Goal: Task Accomplishment & Management: Use online tool/utility

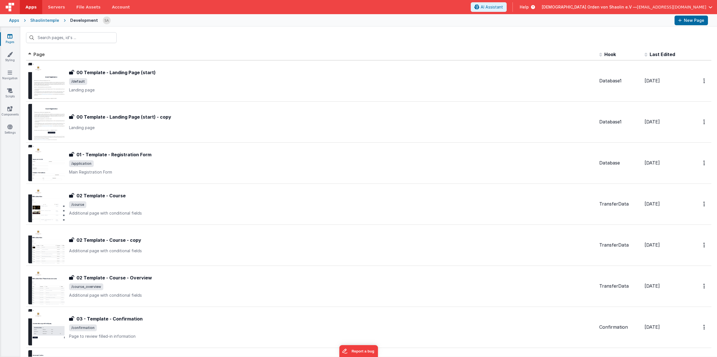
click at [665, 7] on span "[EMAIL_ADDRESS][DOMAIN_NAME]" at bounding box center [670, 7] width 69 height 6
click at [647, 51] on div "Logout" at bounding box center [667, 54] width 84 height 6
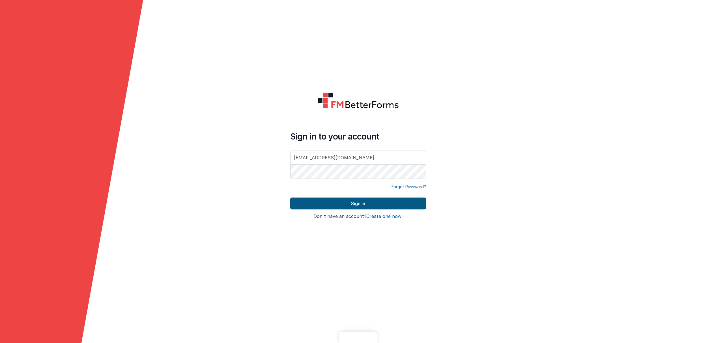
click at [364, 205] on button "Sign In" at bounding box center [358, 203] width 136 height 12
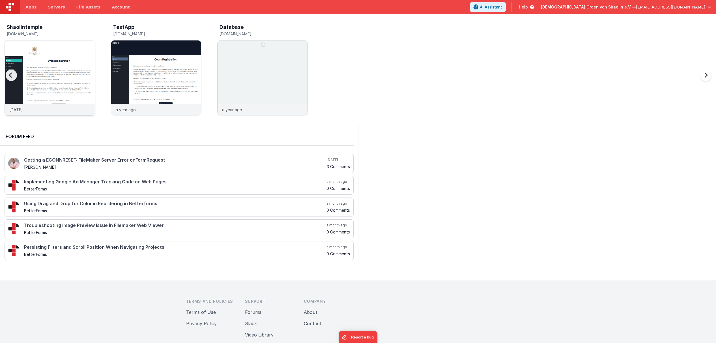
click at [67, 54] on img at bounding box center [50, 85] width 90 height 90
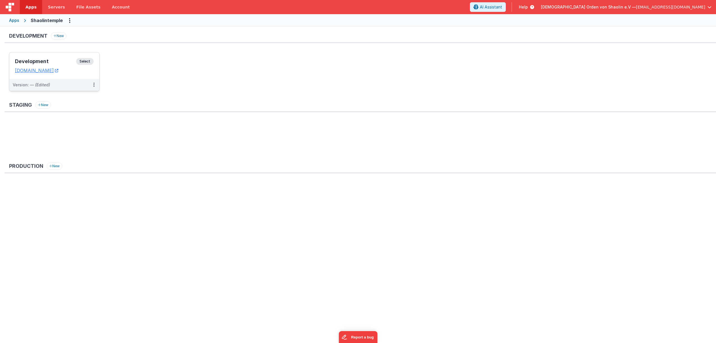
click at [85, 62] on span "Select" at bounding box center [85, 61] width 18 height 7
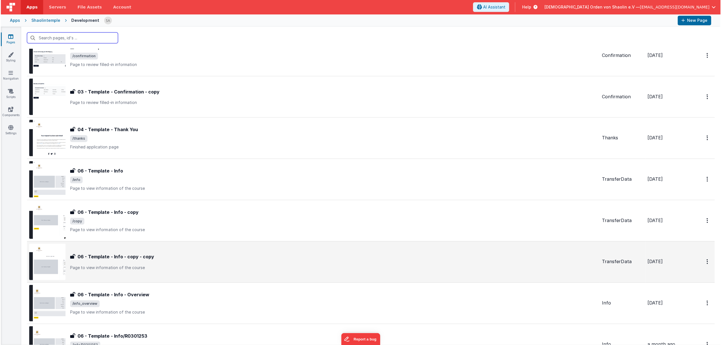
scroll to position [305, 0]
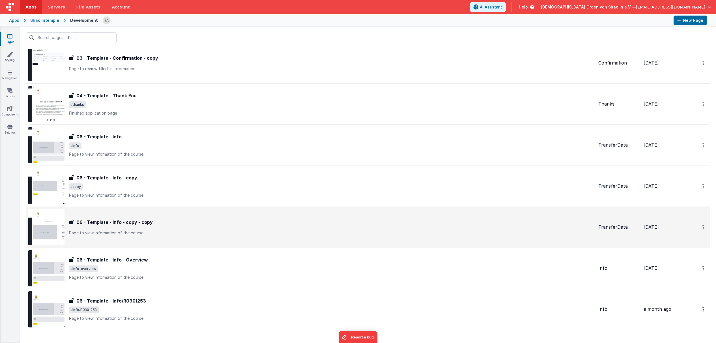
click at [318, 224] on div "06 - Template - Info - copy - copy" at bounding box center [331, 222] width 525 height 7
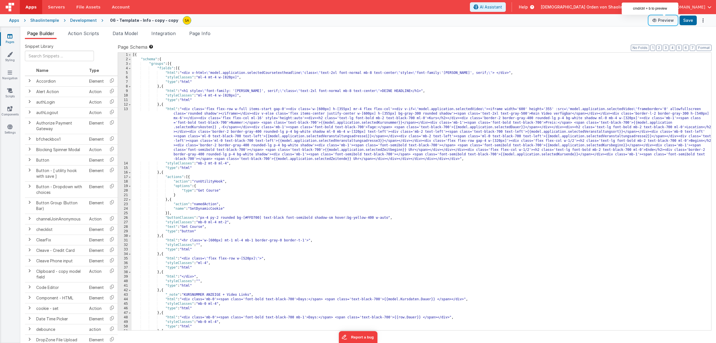
click at [666, 20] on button "Preview" at bounding box center [663, 20] width 28 height 9
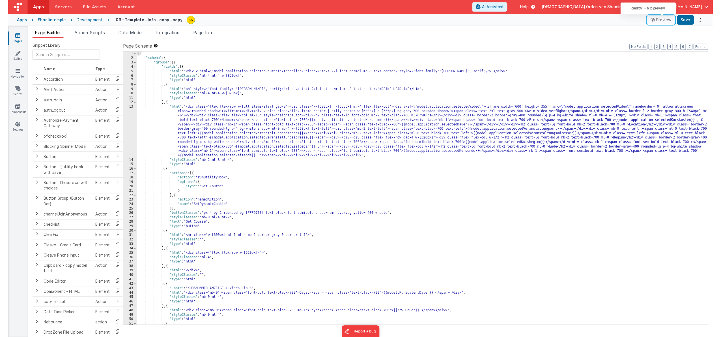
scroll to position [10, 0]
